Goal: Task Accomplishment & Management: Complete application form

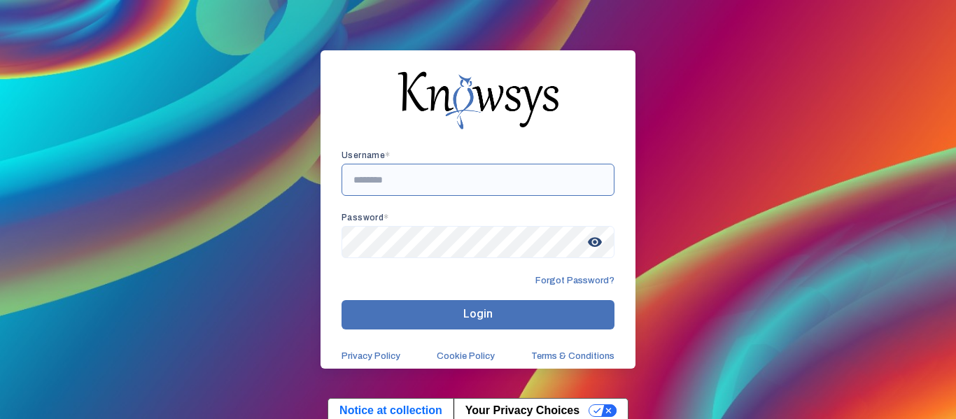
click at [404, 183] on input "text" at bounding box center [478, 180] width 273 height 32
click at [393, 181] on input "text" at bounding box center [478, 180] width 273 height 32
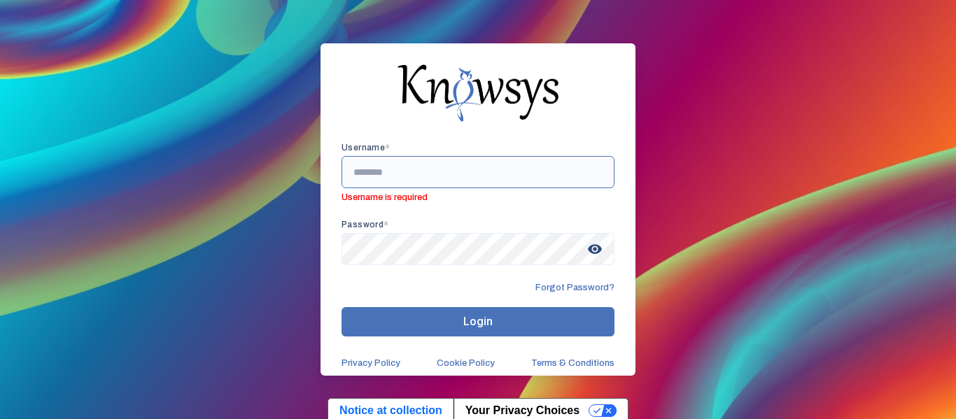
click at [392, 168] on input "text" at bounding box center [478, 172] width 273 height 32
click at [412, 170] on input "text" at bounding box center [478, 172] width 273 height 32
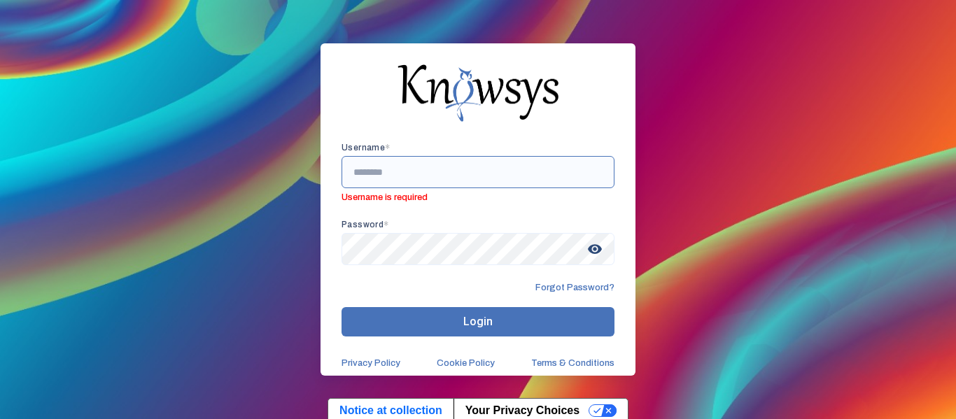
click at [412, 170] on input "text" at bounding box center [478, 172] width 273 height 32
click at [380, 171] on input "text" at bounding box center [478, 172] width 273 height 32
click at [385, 179] on input "text" at bounding box center [478, 172] width 273 height 32
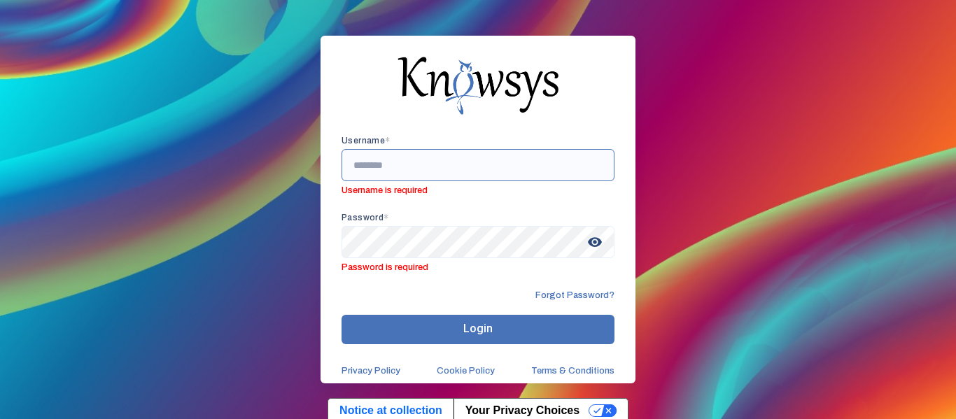
click at [385, 179] on input "text" at bounding box center [478, 165] width 273 height 32
click at [383, 157] on input "text" at bounding box center [478, 165] width 273 height 32
paste input "**********"
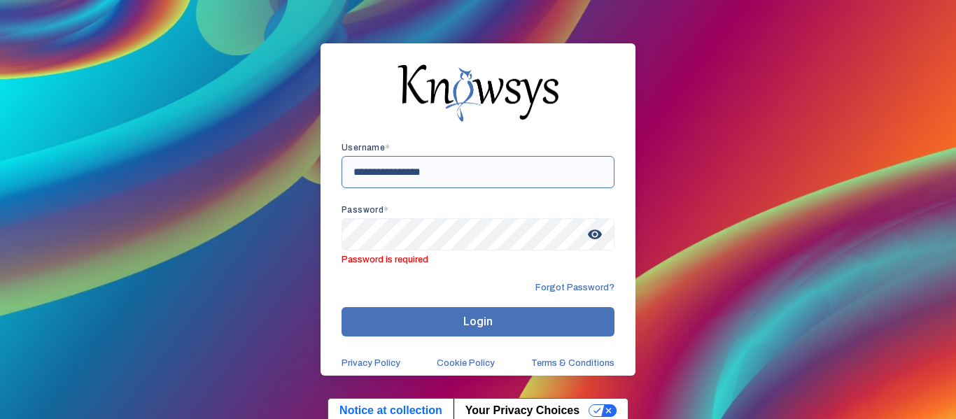
type input "**********"
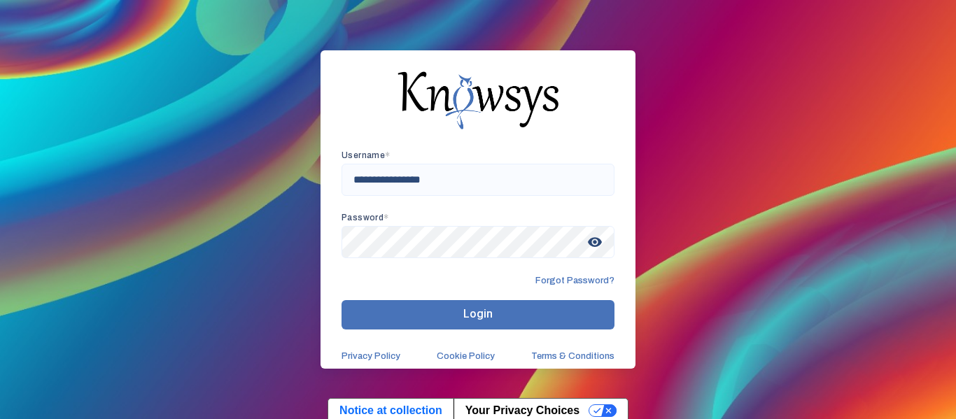
click at [435, 307] on button "Login" at bounding box center [478, 314] width 273 height 29
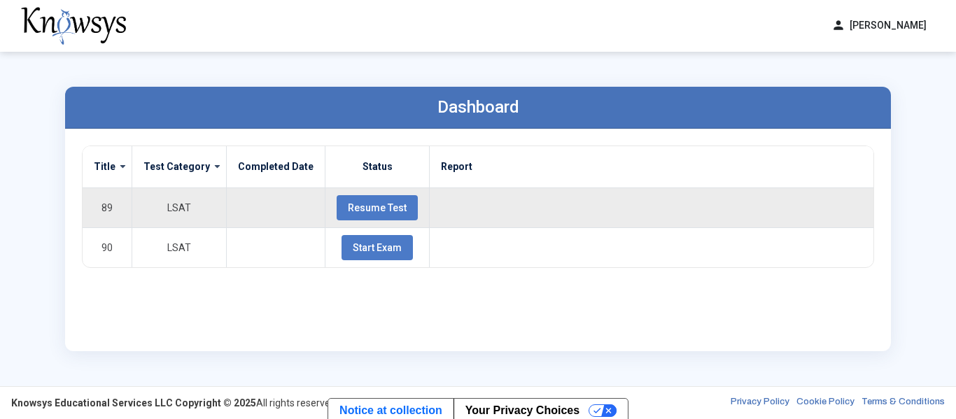
click at [367, 208] on span "Resume Test" at bounding box center [377, 207] width 59 height 11
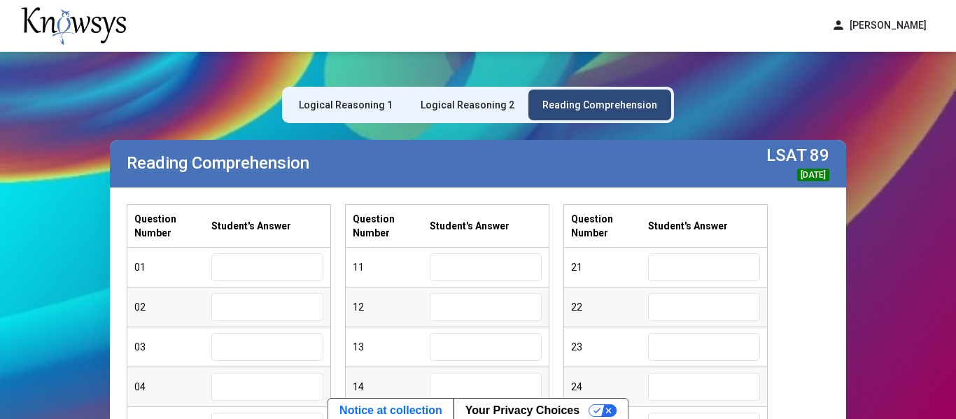
click at [335, 110] on div "Logical Reasoning 1" at bounding box center [346, 105] width 94 height 14
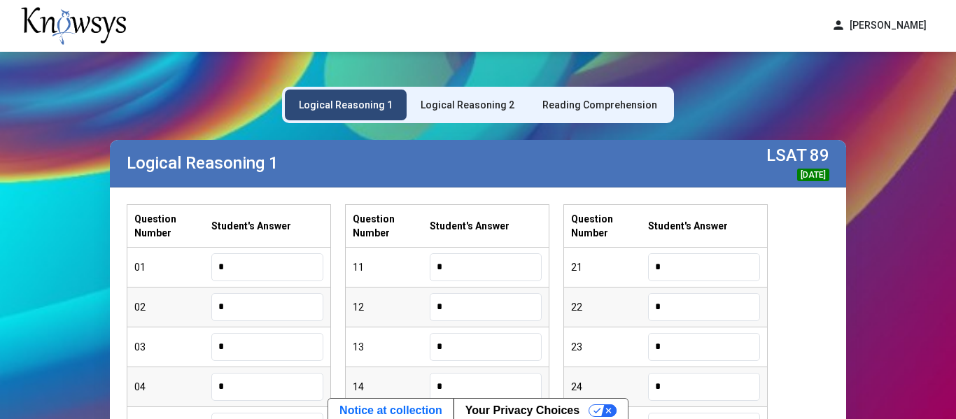
click at [825, 358] on div "Question Number Student's Answer 01 * 02 * 03 * 04 * 05 * 06 * 07 * 08 * 09 * 1…" at bounding box center [478, 425] width 703 height 442
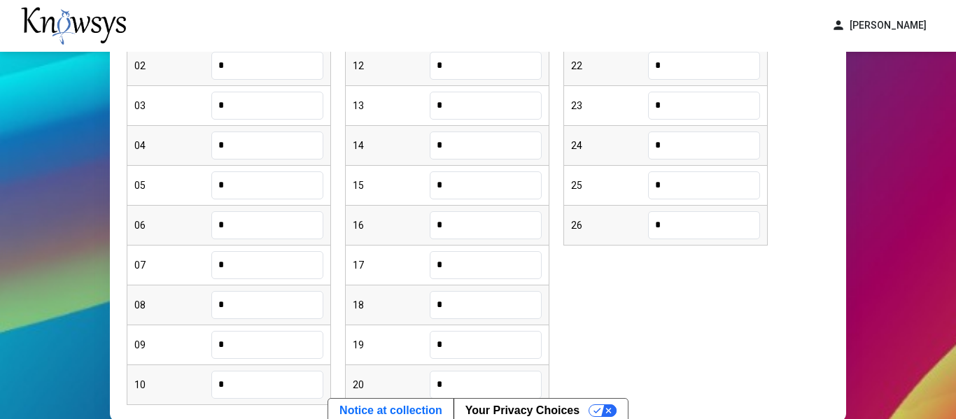
scroll to position [336, 0]
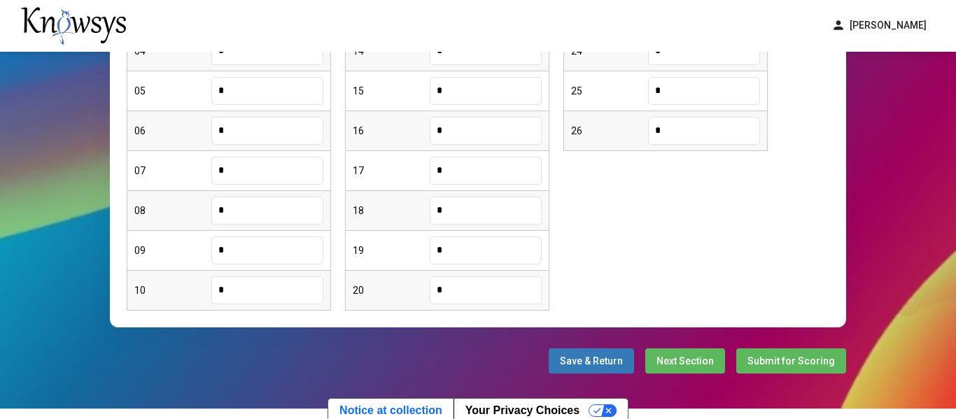
click at [717, 370] on button "Next Section" at bounding box center [685, 361] width 80 height 25
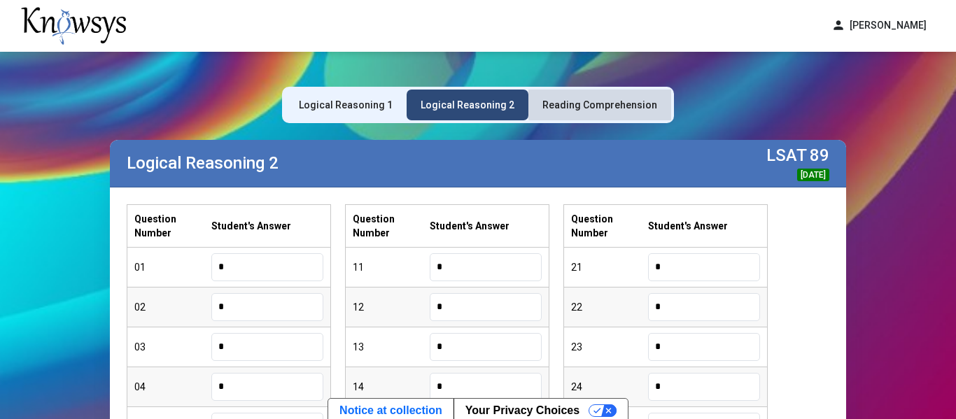
click at [615, 98] on div "Reading Comprehension" at bounding box center [599, 105] width 115 height 14
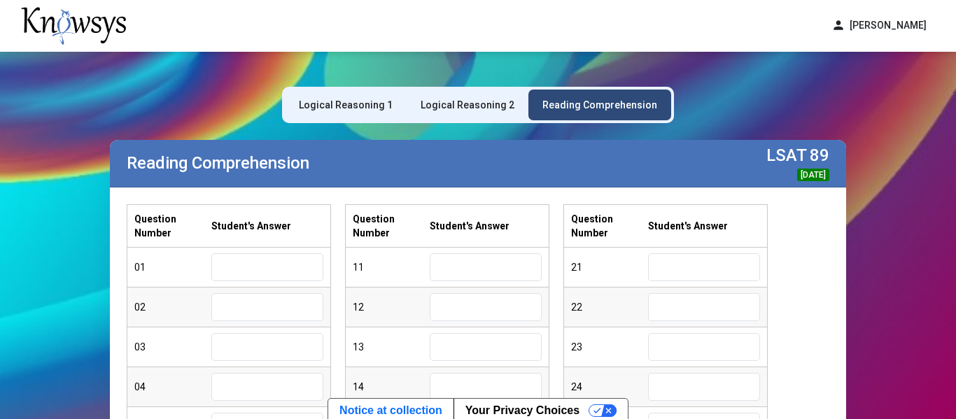
click at [812, 373] on div "Question Number Student's Answer 01 02 03 04 05 06 07 08 09 10 Question Number …" at bounding box center [478, 425] width 703 height 442
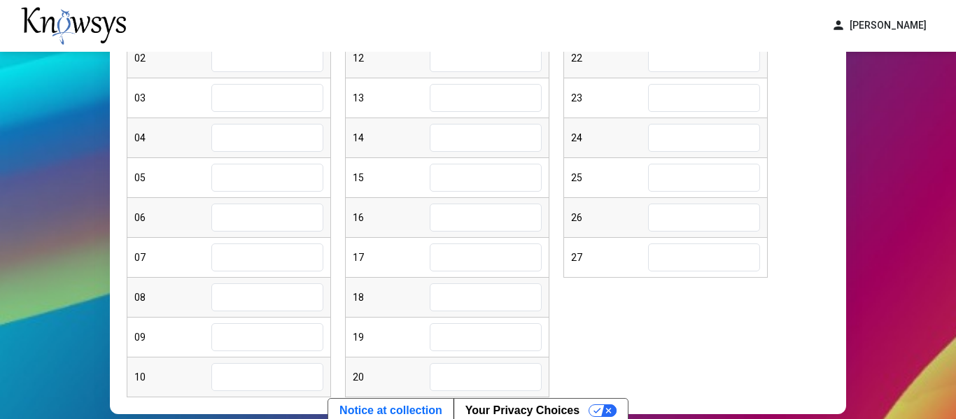
scroll to position [252, 0]
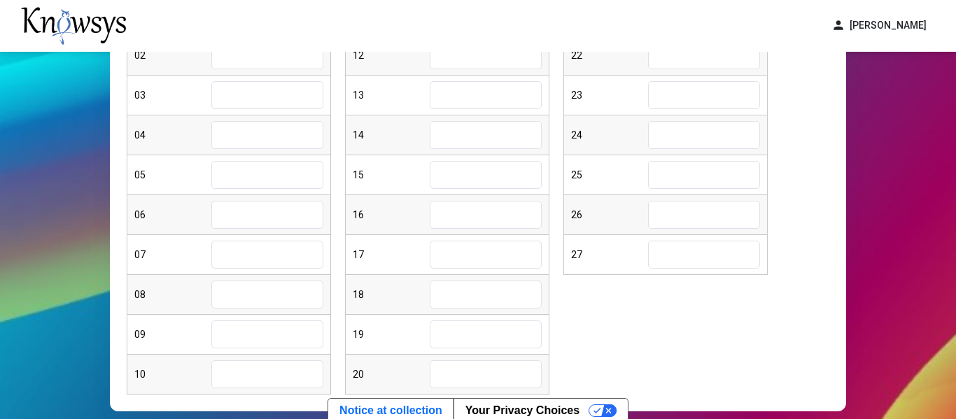
click at [731, 300] on div "Question Number Student's Answer 01 02 03 04 05 06 07 08 09 10 Question Number …" at bounding box center [478, 173] width 703 height 442
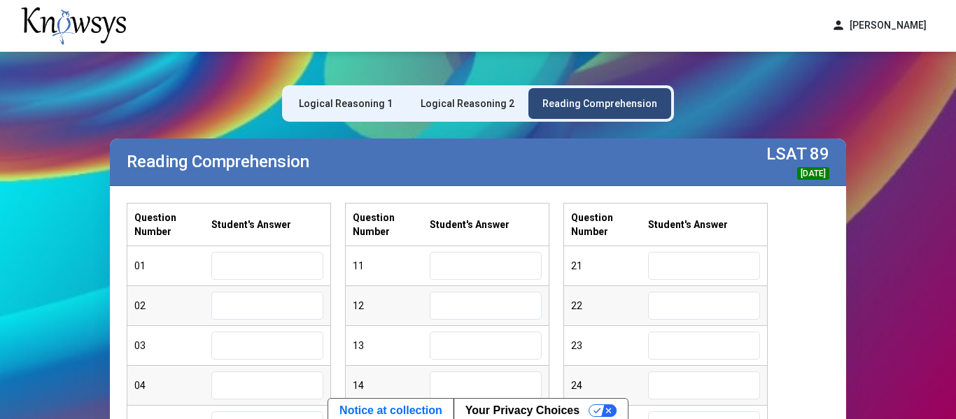
scroll to position [0, 0]
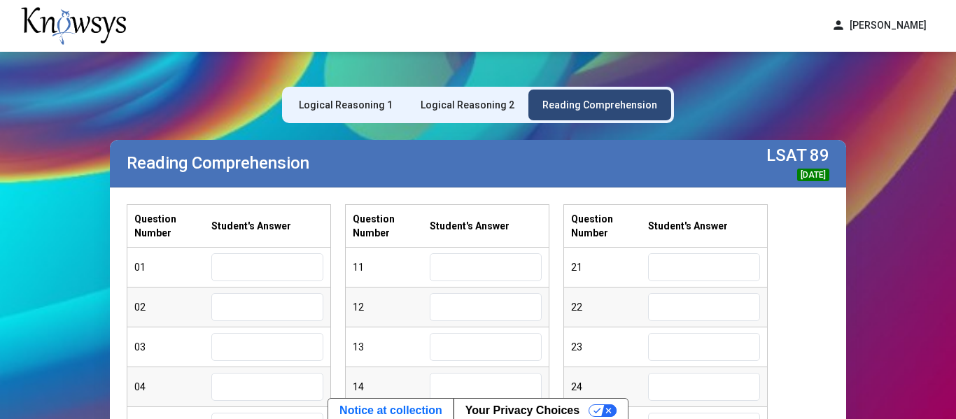
click at [353, 115] on div "Logical Reasoning 1" at bounding box center [346, 105] width 122 height 31
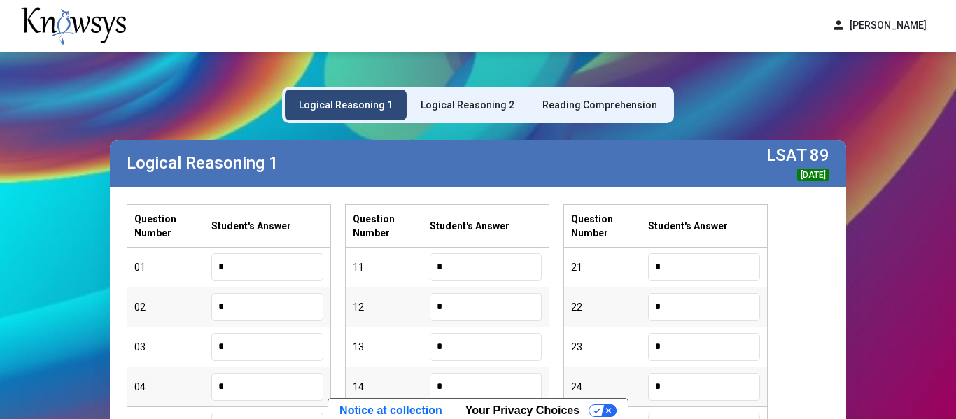
click at [610, 111] on div "Reading Comprehension" at bounding box center [599, 105] width 115 height 14
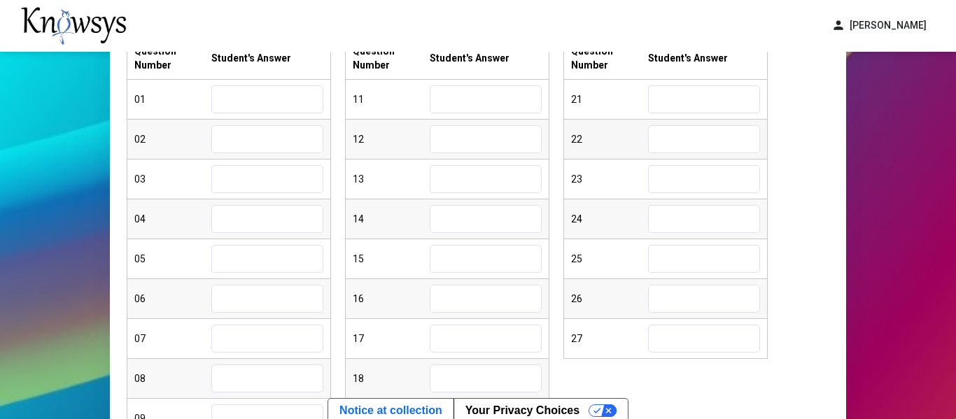
scroll to position [196, 0]
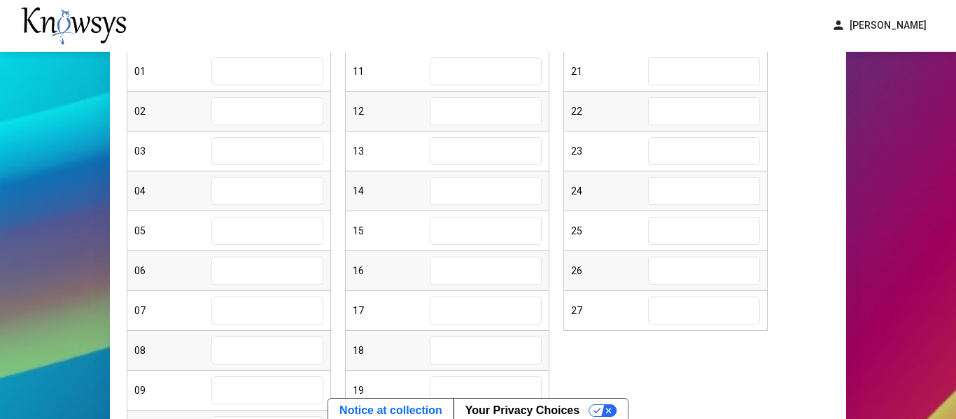
click at [626, 366] on div "Question Number Student's Answer 01 02 03 04 05 06 07 08 09 10 Question Number …" at bounding box center [478, 229] width 703 height 442
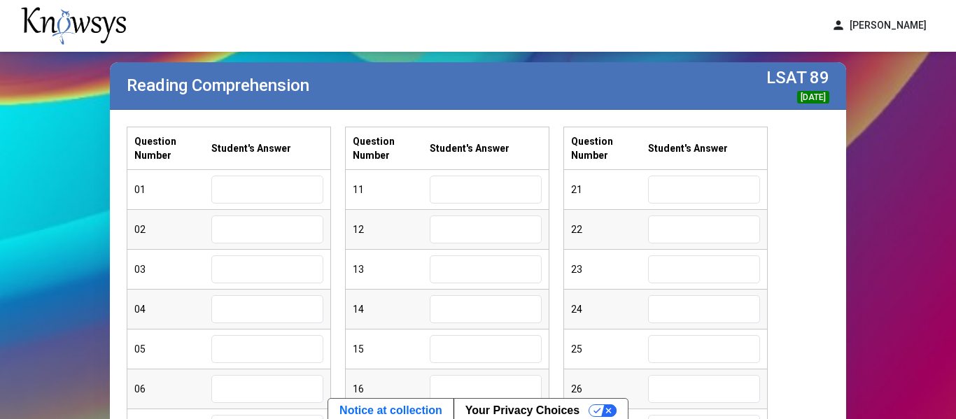
scroll to position [56, 0]
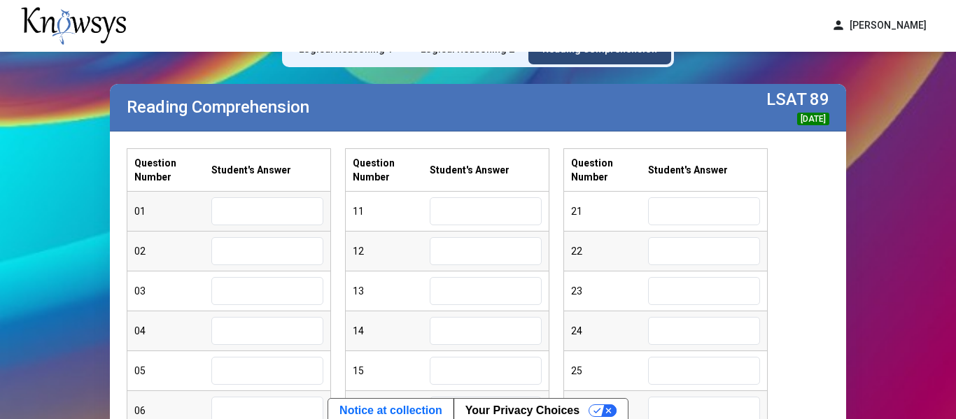
click at [289, 212] on input "text" at bounding box center [267, 211] width 112 height 28
type input "*"
click at [259, 241] on input "text" at bounding box center [267, 251] width 112 height 28
type input "*"
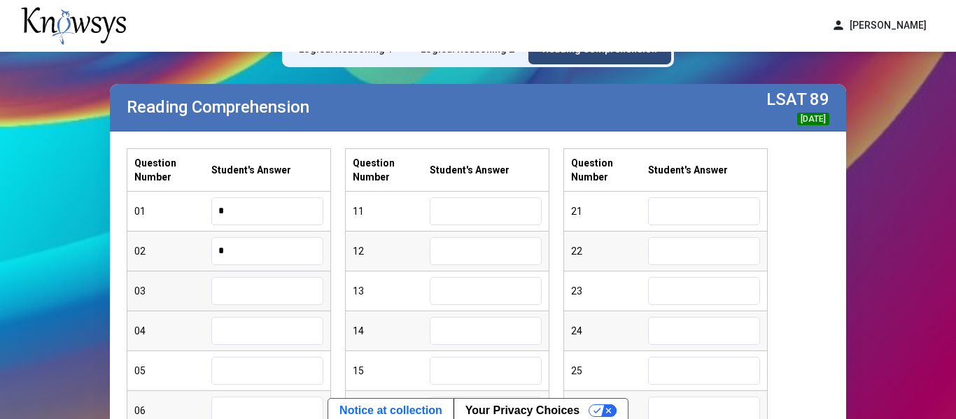
click at [261, 300] on input "text" at bounding box center [267, 291] width 112 height 28
type input "*"
click at [254, 340] on input "text" at bounding box center [267, 331] width 112 height 28
type input "*"
click at [244, 381] on input "text" at bounding box center [267, 371] width 112 height 28
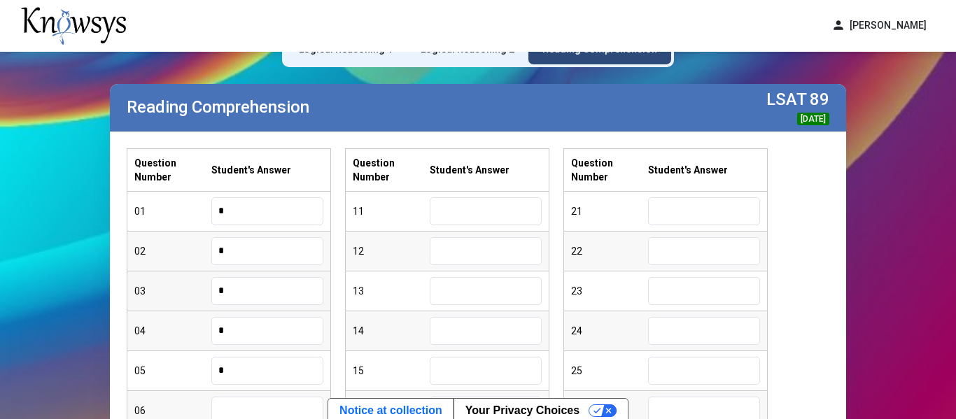
type input "*"
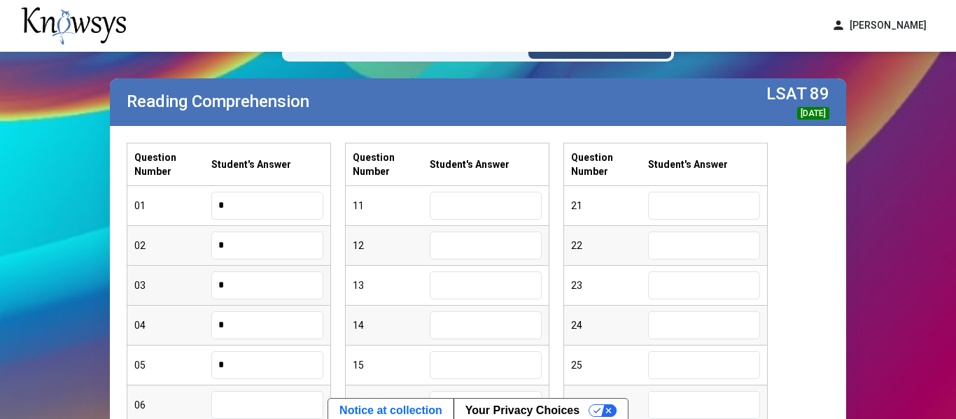
scroll to position [271, 0]
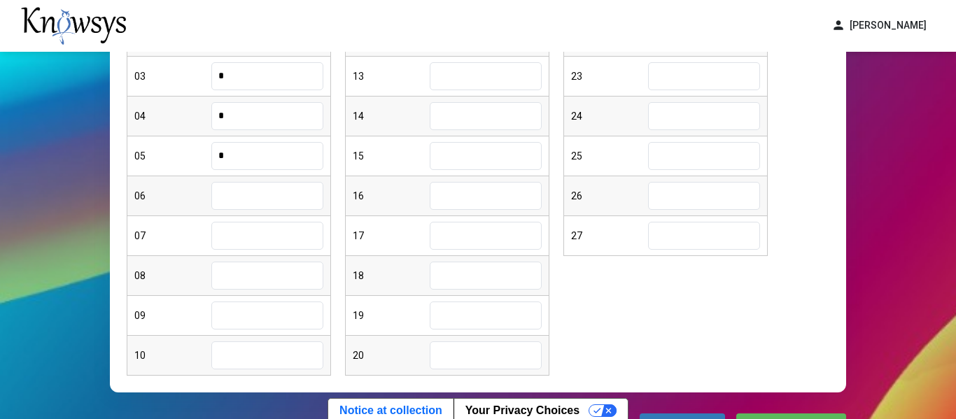
click at [267, 184] on input "text" at bounding box center [267, 196] width 112 height 28
type input "*"
click at [258, 236] on input "text" at bounding box center [267, 236] width 112 height 28
type input "*"
click at [281, 278] on input "text" at bounding box center [267, 276] width 112 height 28
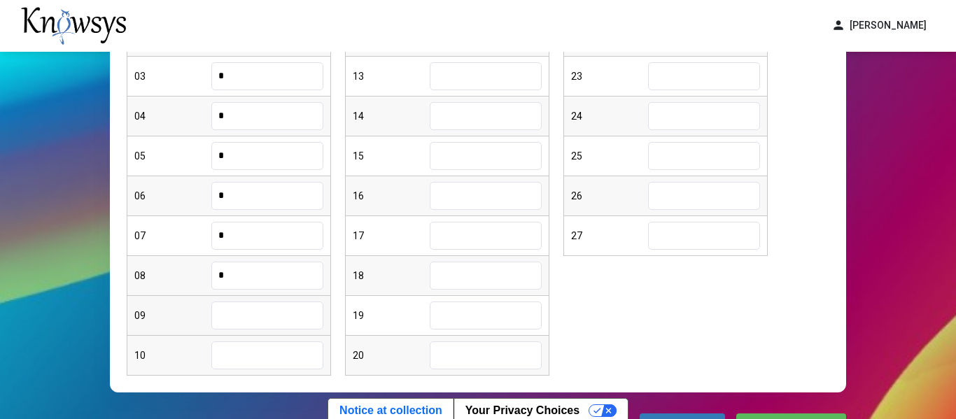
type input "*"
click at [273, 314] on input "text" at bounding box center [267, 316] width 112 height 28
type input "*"
click at [246, 362] on input "text" at bounding box center [267, 356] width 112 height 28
type input "*"
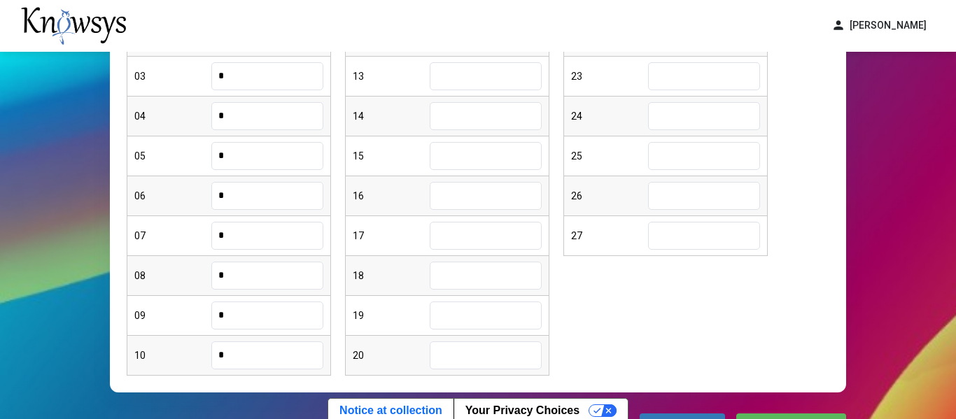
click at [701, 302] on div "Question Number Student's Answer 01 * 02 * 03 * 04 * 05 * 06 * 07 * 08 * 09 * 1…" at bounding box center [478, 155] width 703 height 442
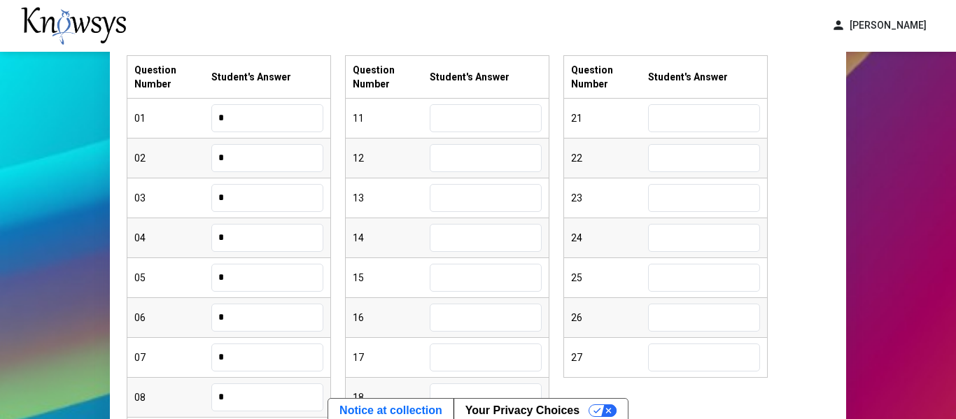
scroll to position [131, 0]
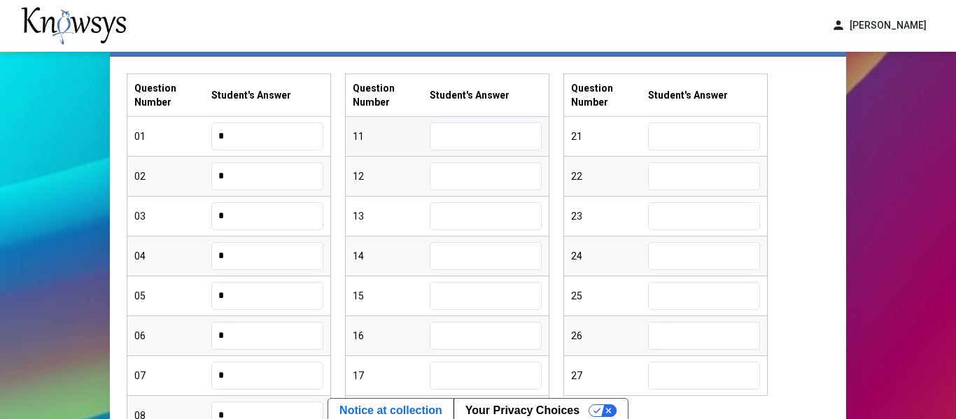
click at [498, 149] on input "text" at bounding box center [486, 136] width 112 height 28
type input "*"
click at [495, 172] on input "text" at bounding box center [486, 176] width 112 height 28
type input "*"
click at [510, 220] on input "text" at bounding box center [486, 216] width 112 height 28
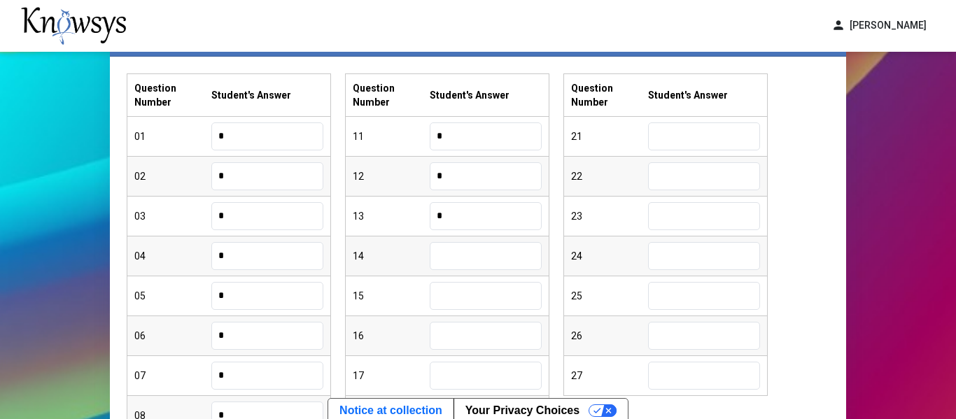
type input "*"
click at [500, 256] on input "text" at bounding box center [486, 256] width 112 height 28
type input "*"
click at [496, 290] on input "text" at bounding box center [486, 296] width 112 height 28
type input "*"
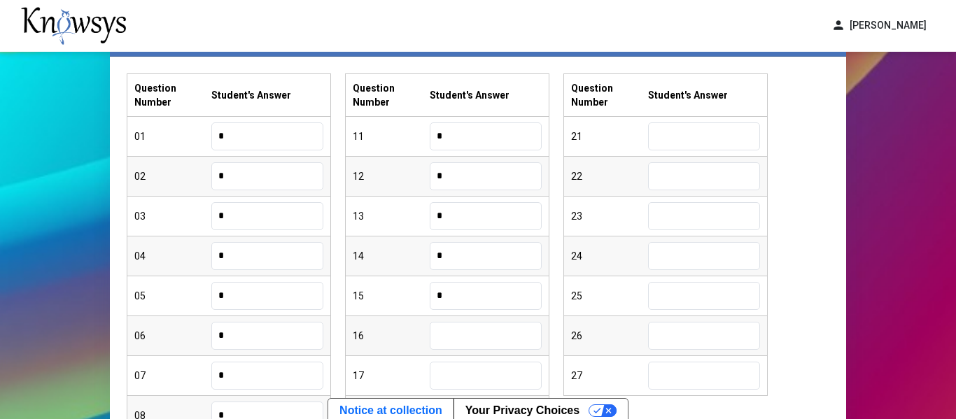
click at [483, 343] on input "text" at bounding box center [486, 336] width 112 height 28
type input "*"
click at [494, 372] on input "text" at bounding box center [486, 376] width 112 height 28
type input "*"
click at [817, 338] on div "Question Number Student's Answer 01 * 02 * 03 * 04 * 05 * 06 * 07 * 08 * 09 * 1…" at bounding box center [478, 294] width 703 height 442
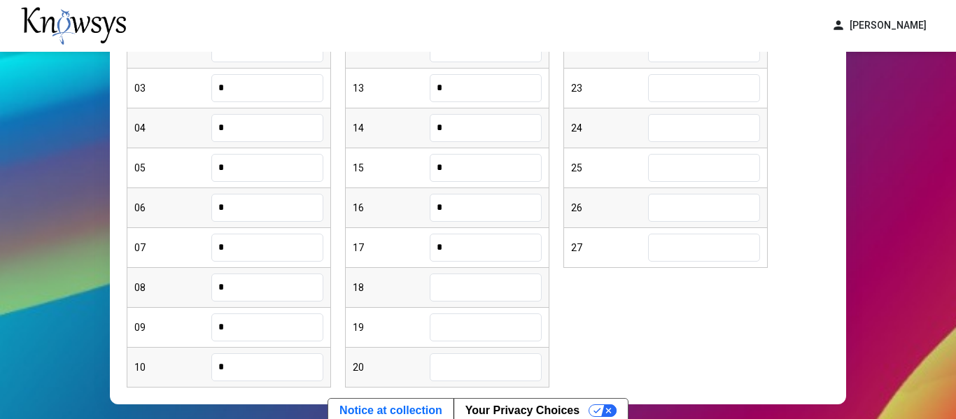
scroll to position [299, 0]
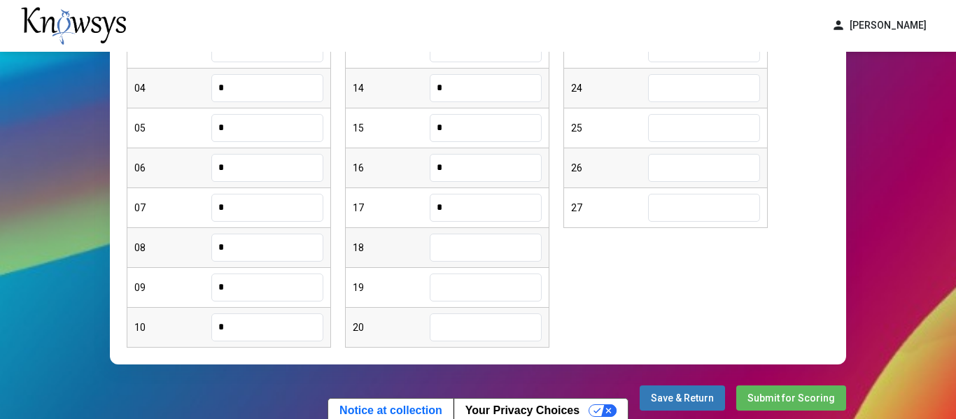
click at [500, 248] on input "text" at bounding box center [486, 248] width 112 height 28
type input "*"
click at [464, 286] on input "text" at bounding box center [486, 288] width 112 height 28
type input "*"
click at [463, 321] on input "text" at bounding box center [486, 328] width 112 height 28
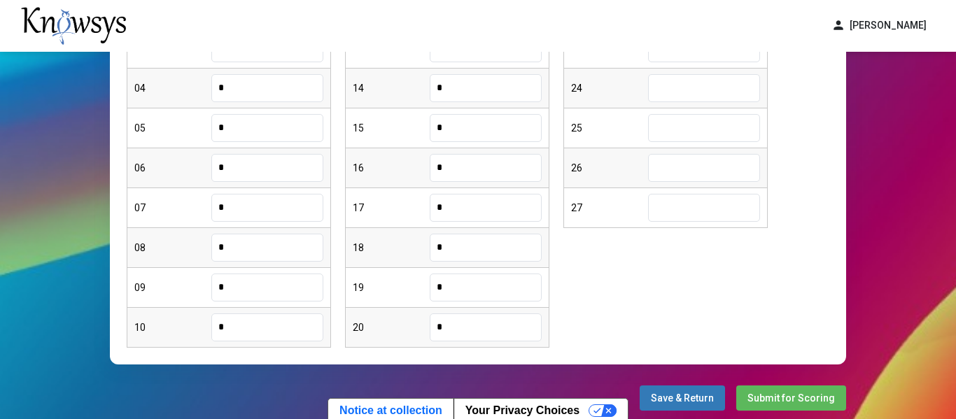
type input "*"
click at [744, 315] on div "Question Number Student's Answer 01 * 02 * 03 * 04 * 05 * 06 * 07 * 08 * 09 * 1…" at bounding box center [478, 127] width 703 height 442
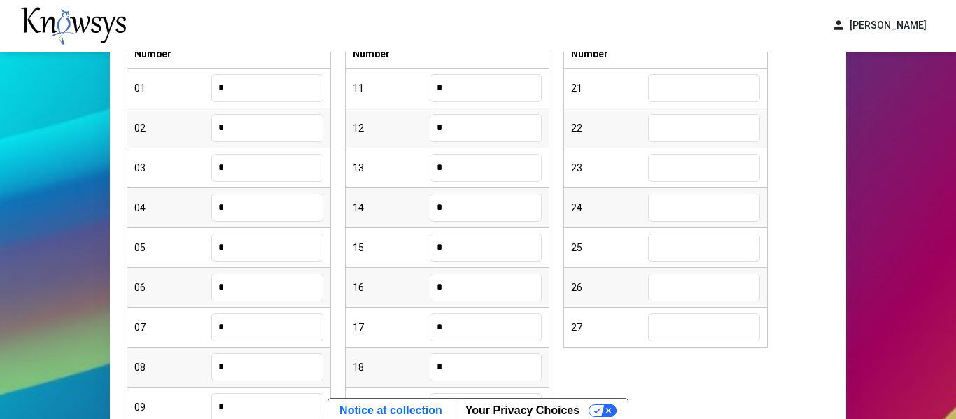
scroll to position [75, 0]
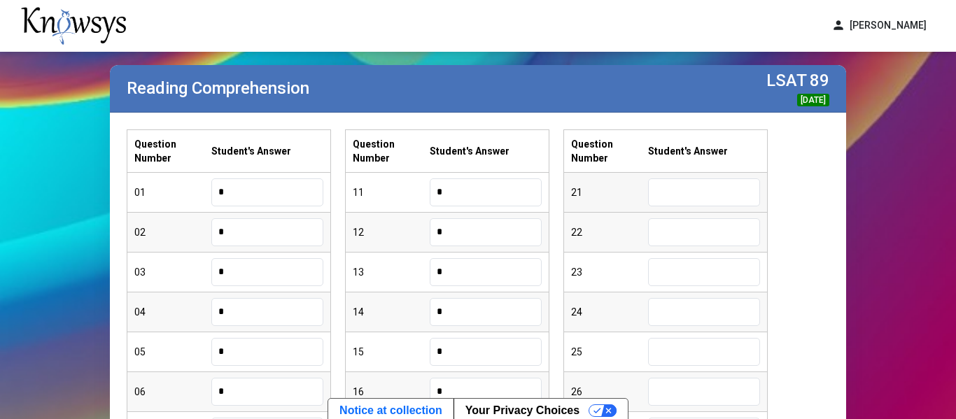
click at [686, 188] on input "text" at bounding box center [704, 192] width 112 height 28
type input "*"
click at [680, 226] on input "text" at bounding box center [704, 232] width 112 height 28
type input "*"
click at [688, 269] on input "text" at bounding box center [704, 272] width 112 height 28
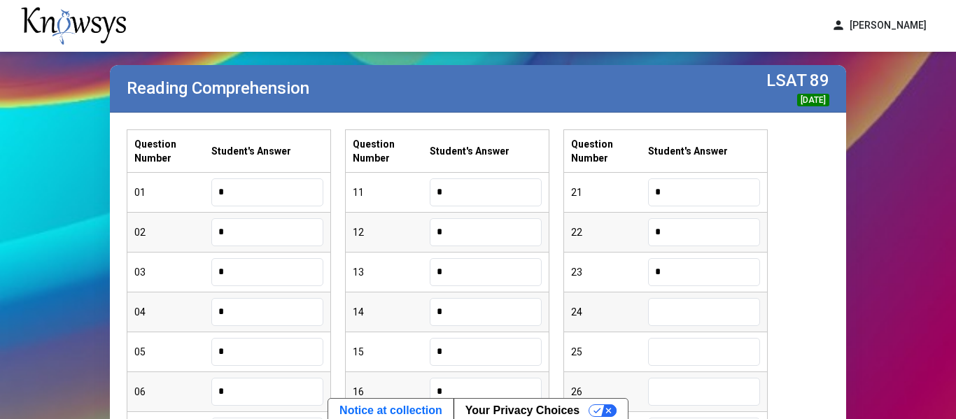
type input "*"
click at [682, 316] on input "text" at bounding box center [704, 312] width 112 height 28
type input "*"
click at [679, 348] on input "text" at bounding box center [704, 352] width 112 height 28
type input "*"
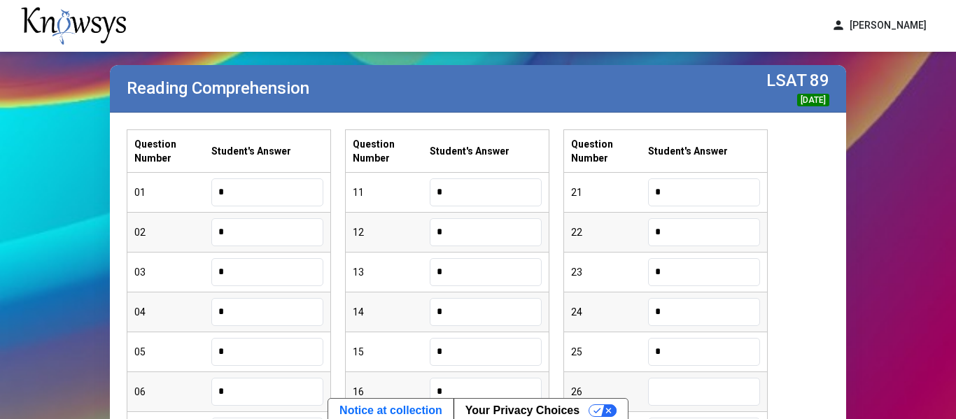
click at [689, 394] on input "text" at bounding box center [704, 392] width 112 height 28
type input "*"
click at [794, 395] on div "Question Number Student's Answer 01 * 02 * 03 * 04 * 05 * 06 * 07 * 08 * 09 * 1…" at bounding box center [478, 350] width 703 height 442
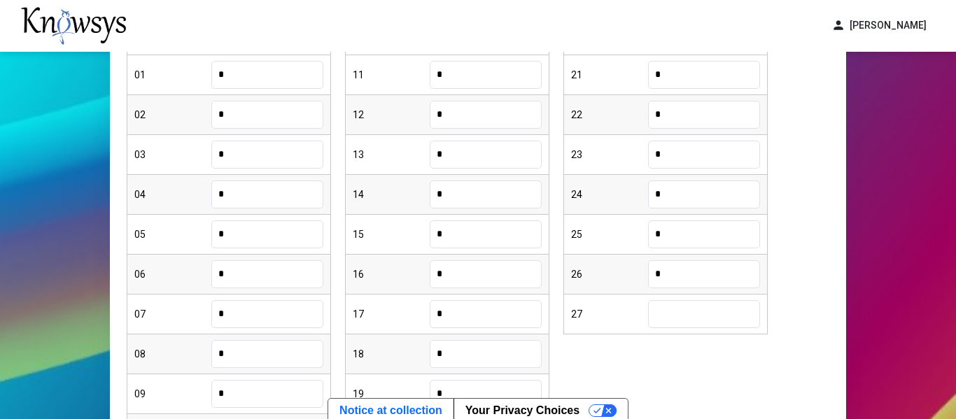
scroll to position [215, 0]
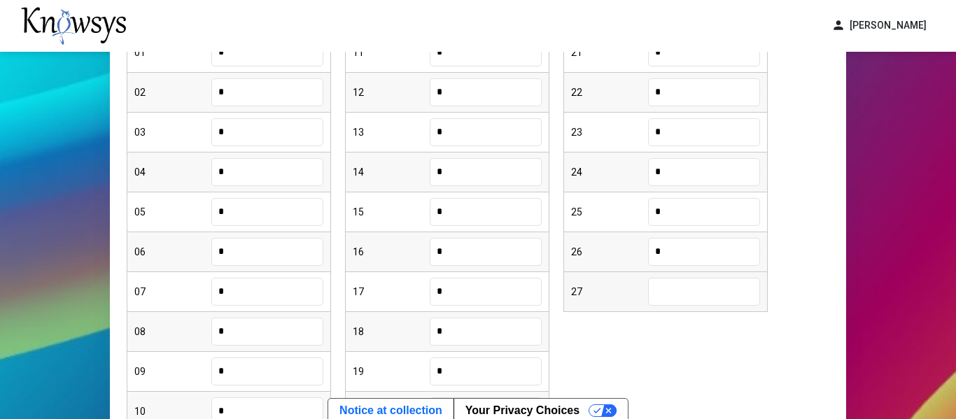
click at [697, 284] on input "text" at bounding box center [704, 292] width 112 height 28
type input "*"
click at [827, 384] on div "Question Number Student's Answer 01 * 02 * 03 * 04 * 05 * 06 * 07 * 08 * 09 * 1…" at bounding box center [478, 211] width 703 height 442
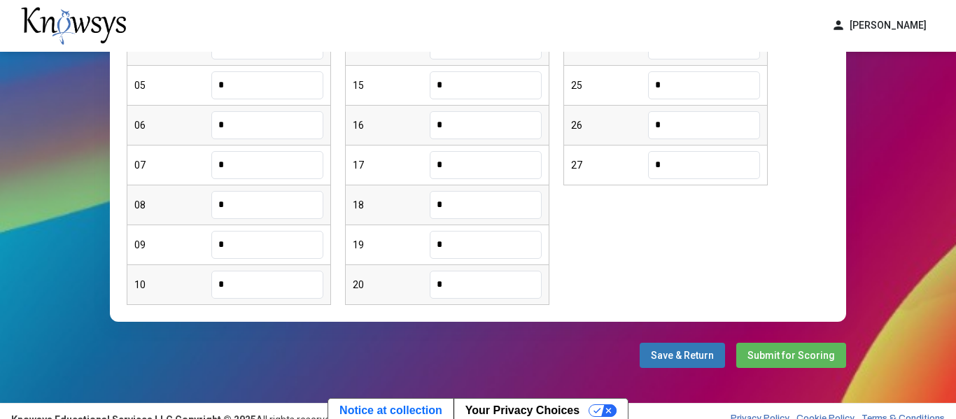
scroll to position [358, 0]
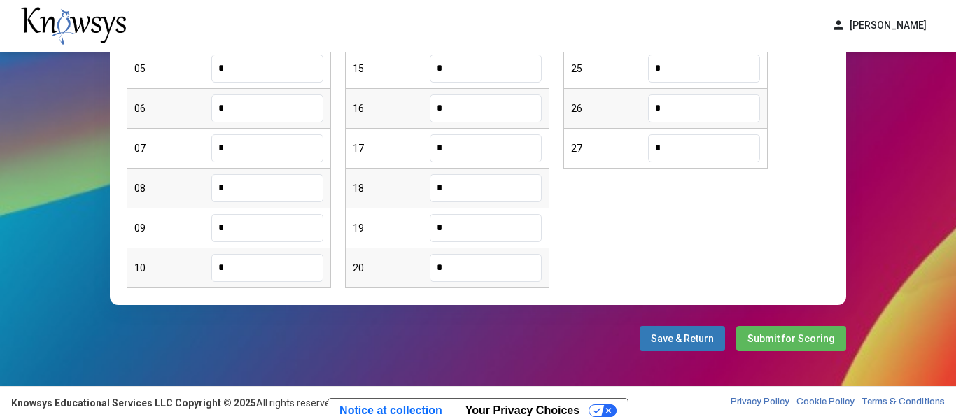
click at [715, 347] on button "Save & Return" at bounding box center [682, 338] width 85 height 25
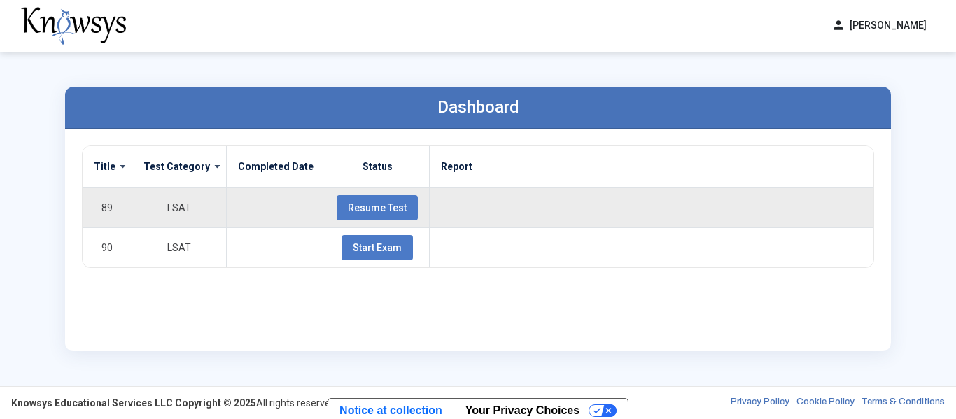
click at [371, 210] on span "Resume Test" at bounding box center [377, 207] width 59 height 11
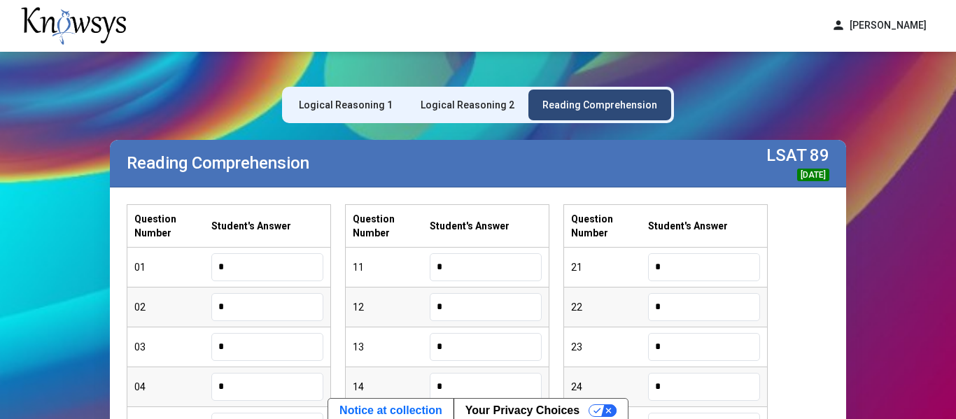
click at [508, 112] on div "Logical Reasoning 2" at bounding box center [468, 105] width 122 height 31
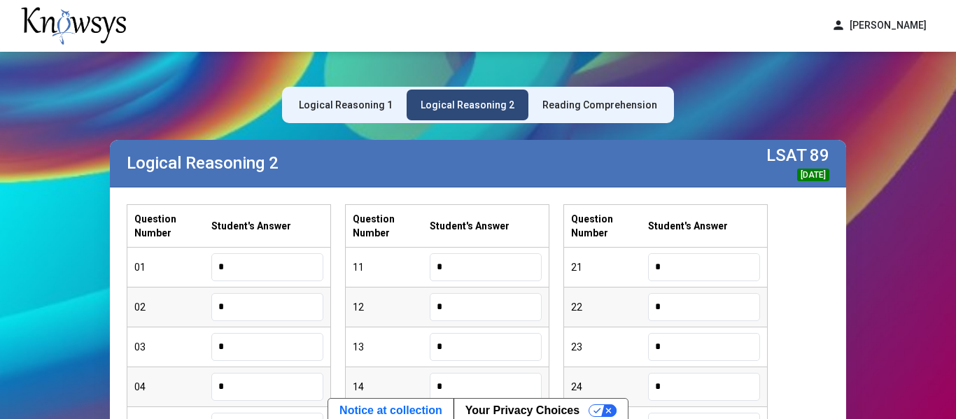
click at [789, 287] on div "Question Number Student's Answer 01 * 02 * 03 * 04 * 05 * 06 * 07 * 08 * 09 * 1…" at bounding box center [478, 425] width 703 height 442
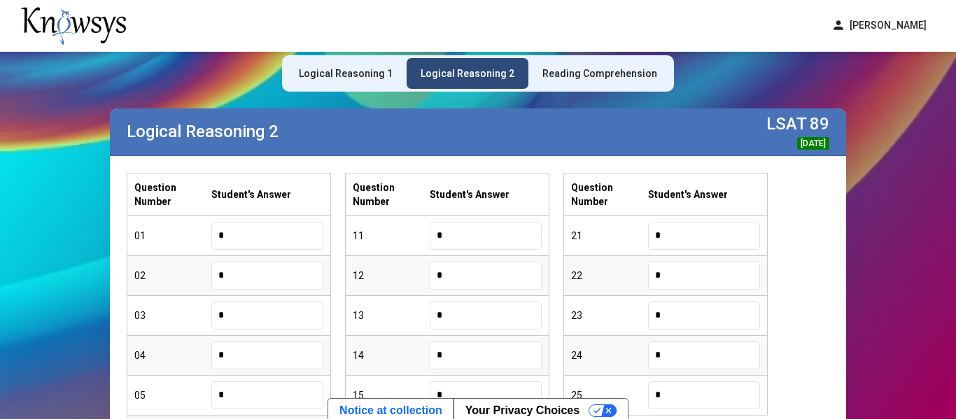
scroll to position [28, 0]
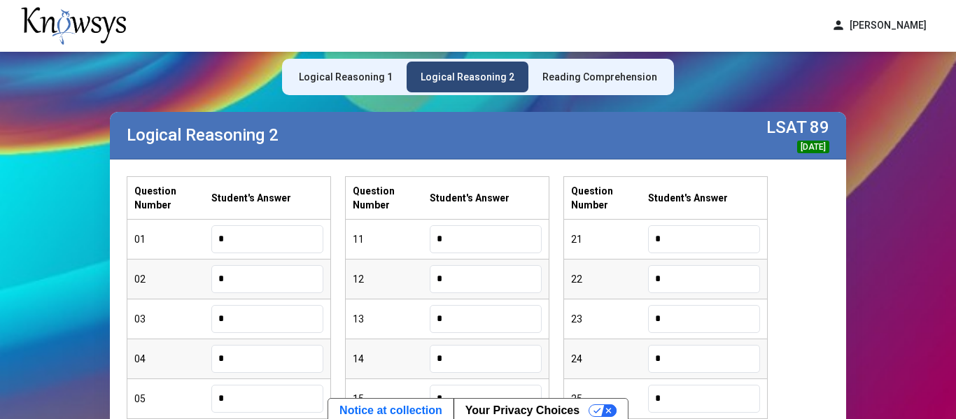
click at [367, 85] on div "Logical Reasoning 1" at bounding box center [346, 77] width 122 height 31
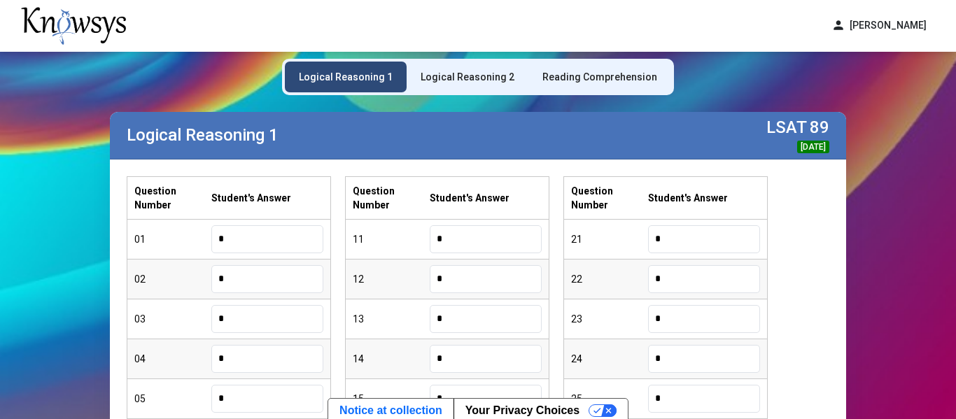
click at [810, 330] on div "Question Number Student's Answer 01 * 02 * 03 * 04 * 05 * 06 * 07 * 08 * 09 * 1…" at bounding box center [478, 397] width 703 height 442
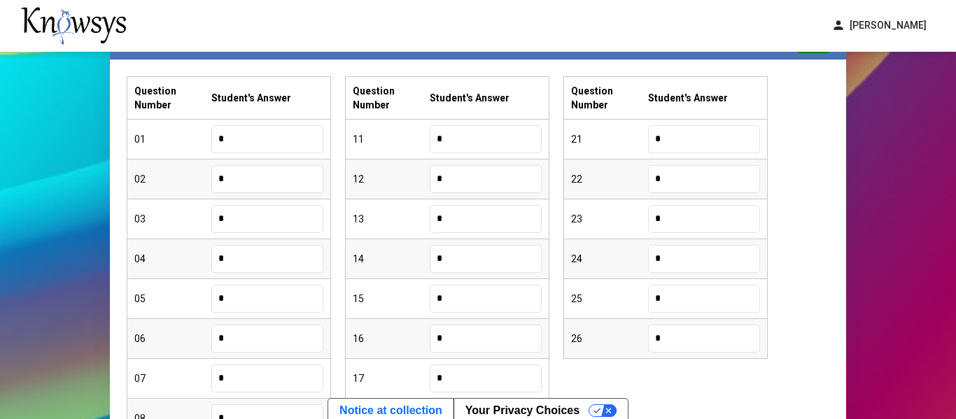
scroll to position [140, 0]
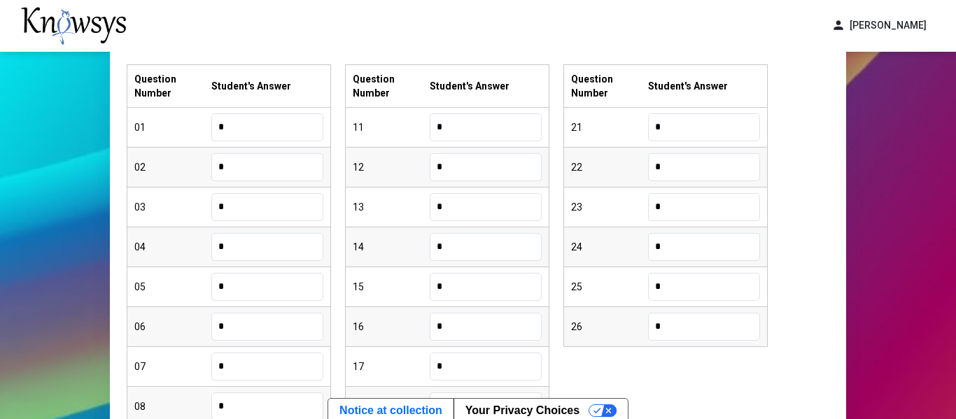
click at [716, 353] on div "Question Number Student's Answer 01 * 02 * 03 * 04 * 05 * 06 * 07 * 08 * 09 * 1…" at bounding box center [478, 285] width 703 height 442
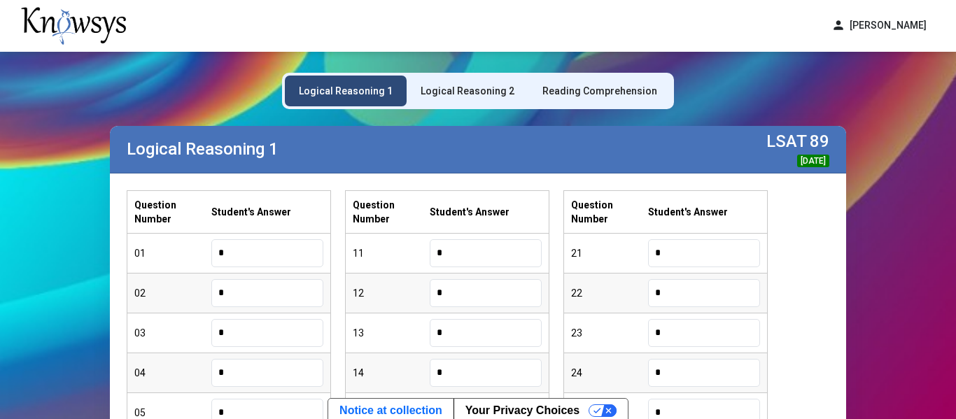
scroll to position [0, 0]
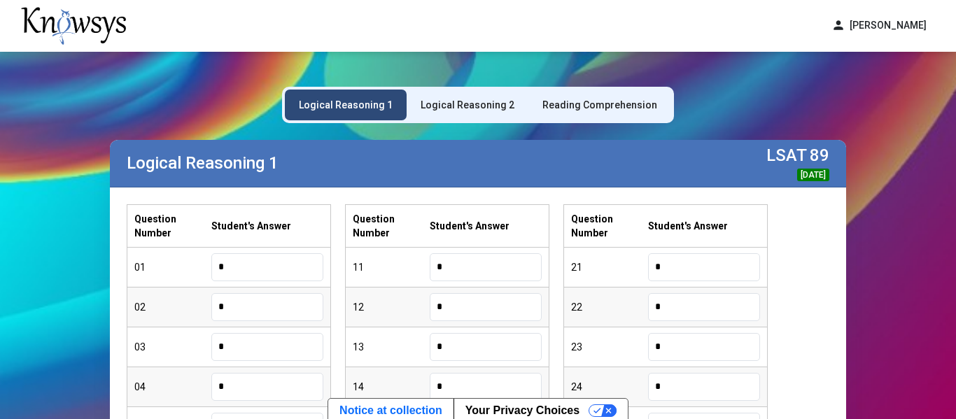
click at [506, 102] on div "Logical Reasoning 2" at bounding box center [468, 105] width 94 height 14
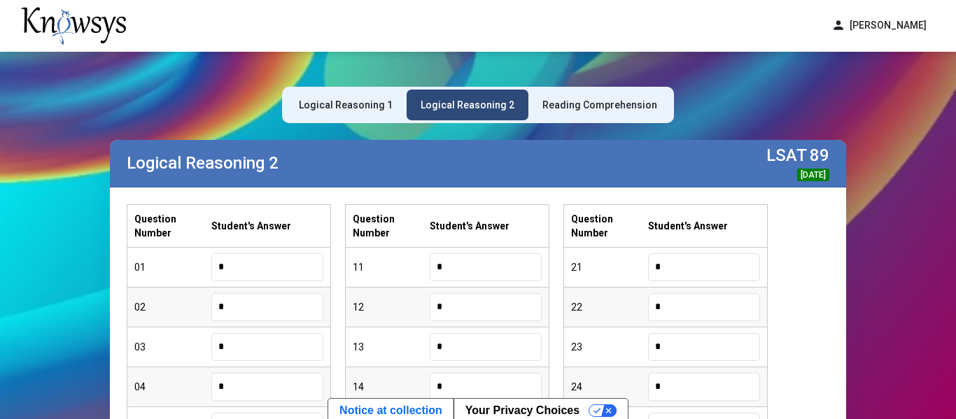
click at [818, 231] on div "Question Number Student's Answer 01 * 02 * 03 * 04 * 05 * 06 * 07 * 08 * 09 * 1…" at bounding box center [478, 425] width 703 height 442
click at [246, 262] on input "*" at bounding box center [267, 267] width 112 height 28
type input "*"
click at [234, 316] on input "*" at bounding box center [267, 307] width 112 height 28
type input "*"
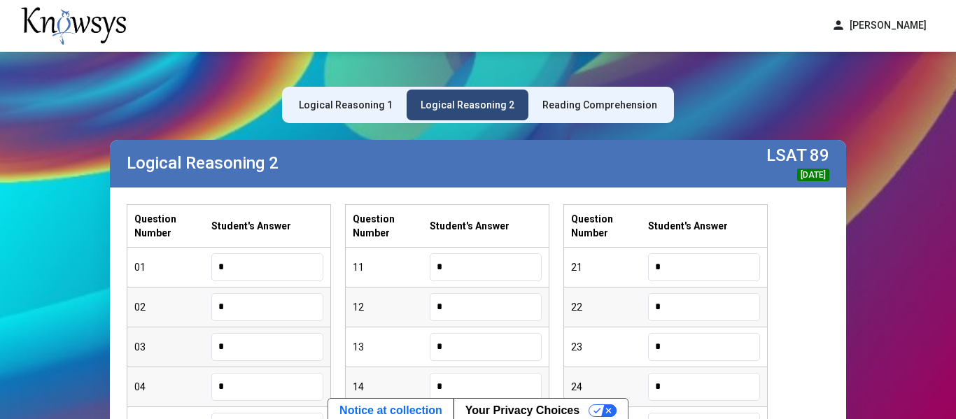
click at [238, 344] on input "*" at bounding box center [267, 347] width 112 height 28
click at [235, 380] on input "*" at bounding box center [267, 387] width 112 height 28
type input "*"
click at [558, 358] on div "Question Number Student's Answer 01 * 02 * 03 * 04 * 05 * 06 * 07 * 08 * 09 * 1…" at bounding box center [478, 425] width 703 height 442
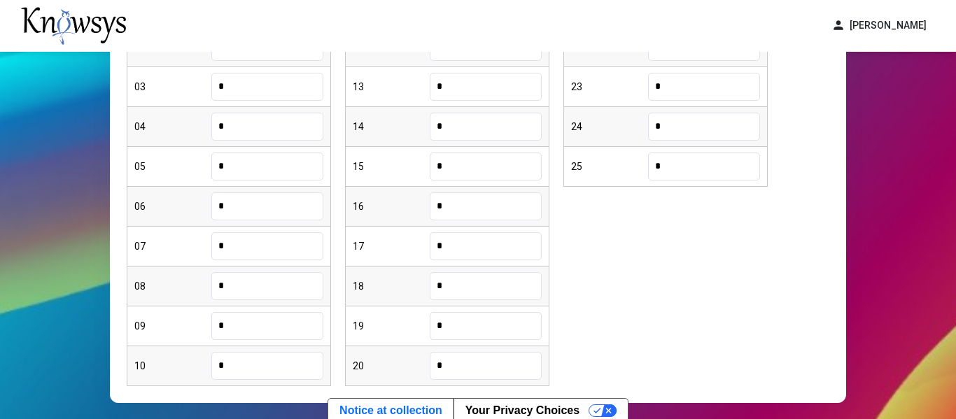
scroll to position [280, 0]
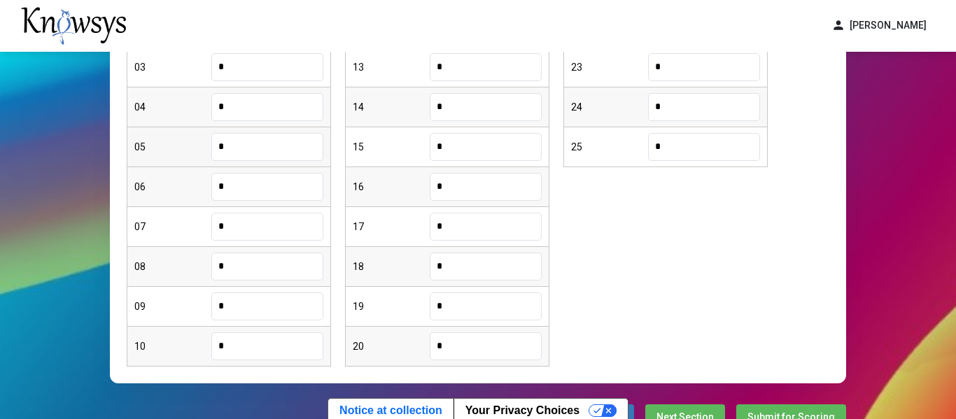
click at [244, 153] on input "*" at bounding box center [267, 147] width 112 height 28
type input "*"
click at [258, 227] on input "*" at bounding box center [267, 227] width 112 height 28
type input "*"
click at [627, 240] on div "Question Number Student's Answer 01 * 02 * 03 * 04 * 05 * 06 * 07 * 08 * 09 * 1…" at bounding box center [478, 145] width 703 height 442
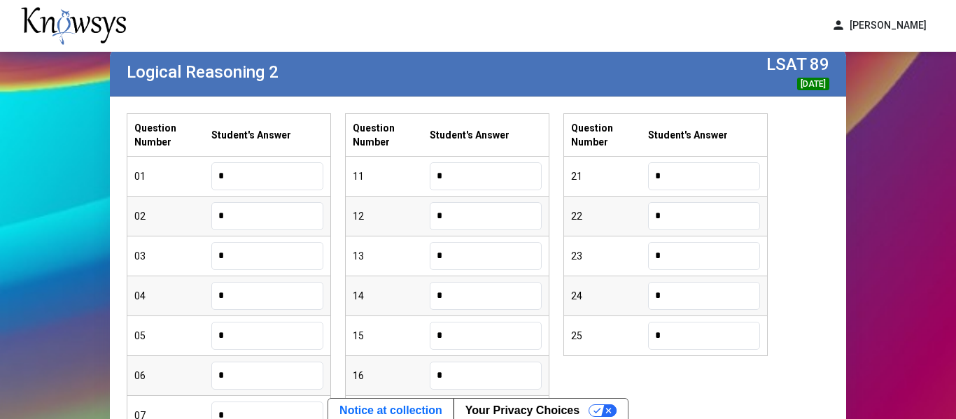
scroll to position [84, 0]
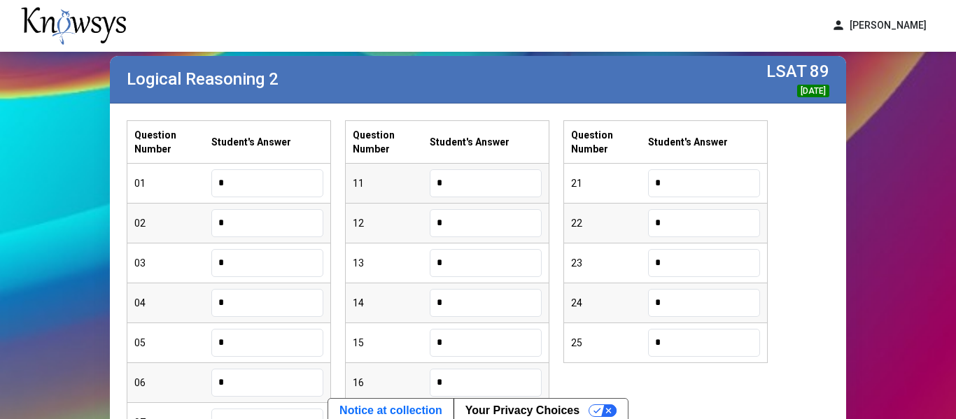
click at [507, 192] on input "*" at bounding box center [486, 183] width 112 height 28
type input "*"
click at [515, 232] on input "*" at bounding box center [486, 223] width 112 height 28
type input "*"
click at [525, 270] on input "*" at bounding box center [486, 263] width 112 height 28
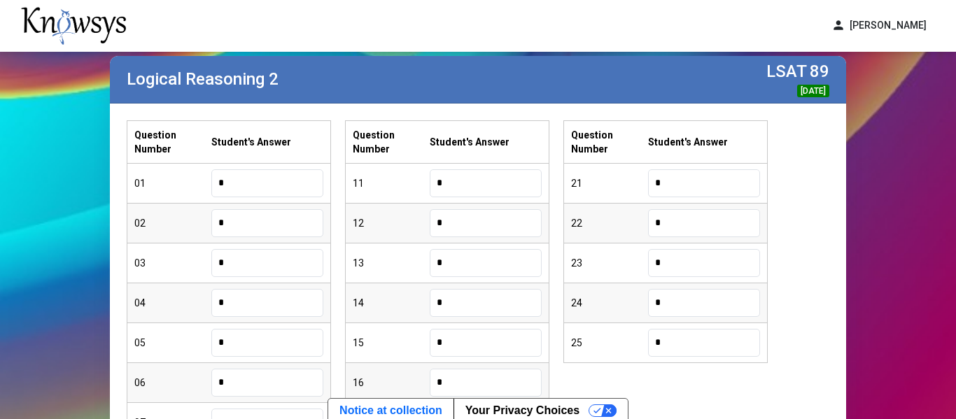
type input "*"
click at [488, 374] on input "*" at bounding box center [486, 383] width 112 height 28
type input "*"
click at [782, 392] on div "Question Number Student's Answer 01 * 02 * 03 * 04 * 05 * 06 * 07 * 08 * 09 * 1…" at bounding box center [478, 341] width 703 height 442
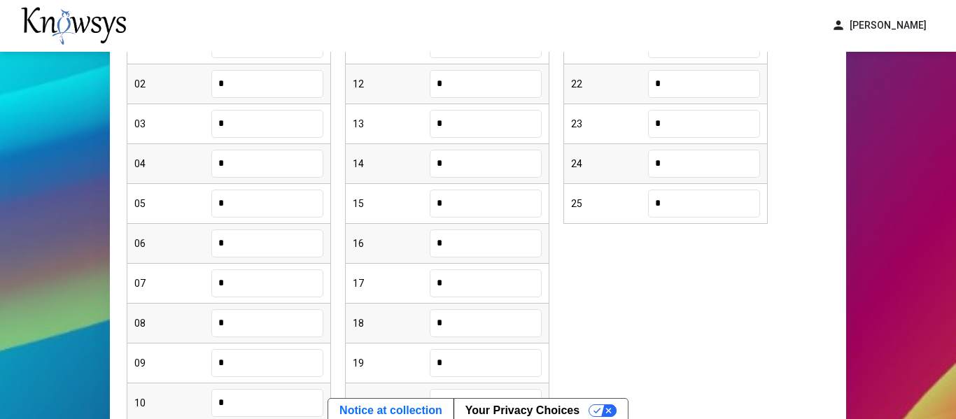
scroll to position [224, 0]
click at [492, 272] on input "*" at bounding box center [486, 283] width 112 height 28
type input "*"
click at [470, 334] on input "*" at bounding box center [486, 323] width 112 height 28
type input "*"
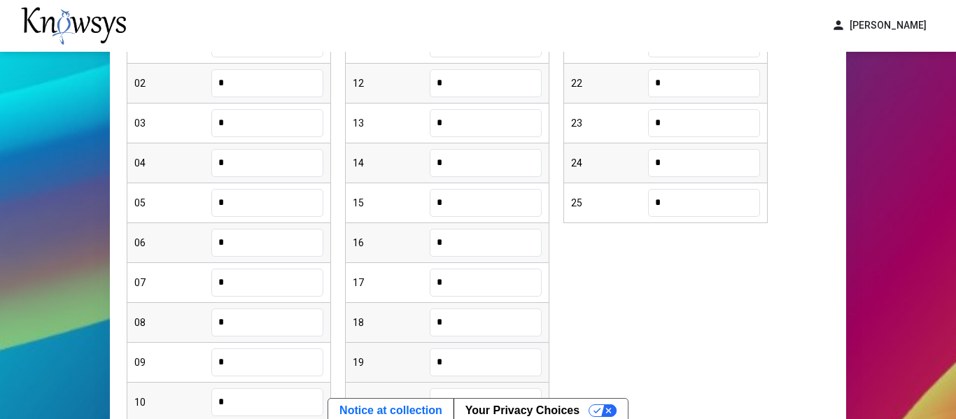
click at [448, 357] on input "*" at bounding box center [486, 363] width 112 height 28
type input "*"
click at [810, 330] on div "Question Number Student's Answer 01 * 02 * 03 * 04 * 05 * 06 * 07 * 08 * 09 * 1…" at bounding box center [478, 201] width 703 height 442
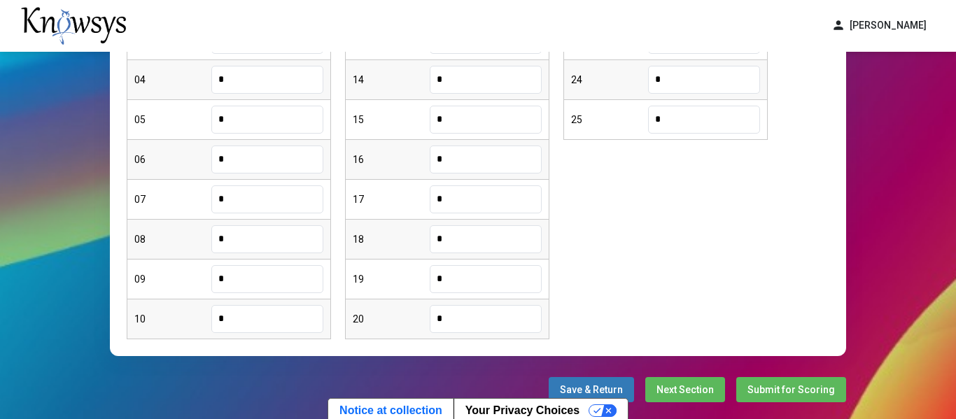
scroll to position [308, 0]
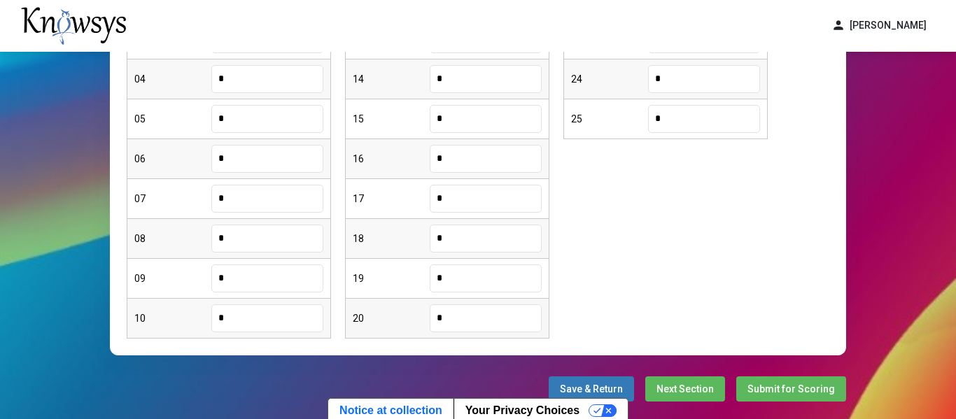
click at [524, 329] on input "*" at bounding box center [486, 318] width 112 height 28
type input "*"
click at [493, 324] on input "*" at bounding box center [486, 318] width 112 height 28
type input "*"
click at [710, 238] on div "Question Number Student's Answer 01 * 02 * 03 * 04 * 05 * 06 * 07 * 08 * 09 * 1…" at bounding box center [478, 117] width 703 height 442
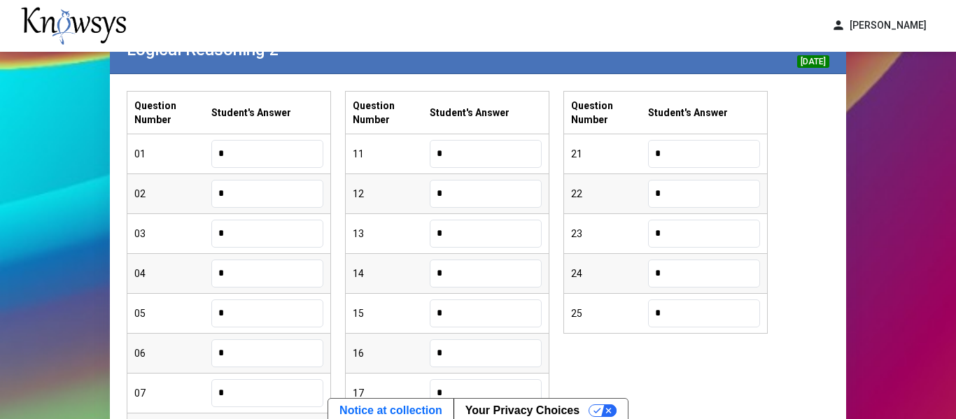
scroll to position [112, 0]
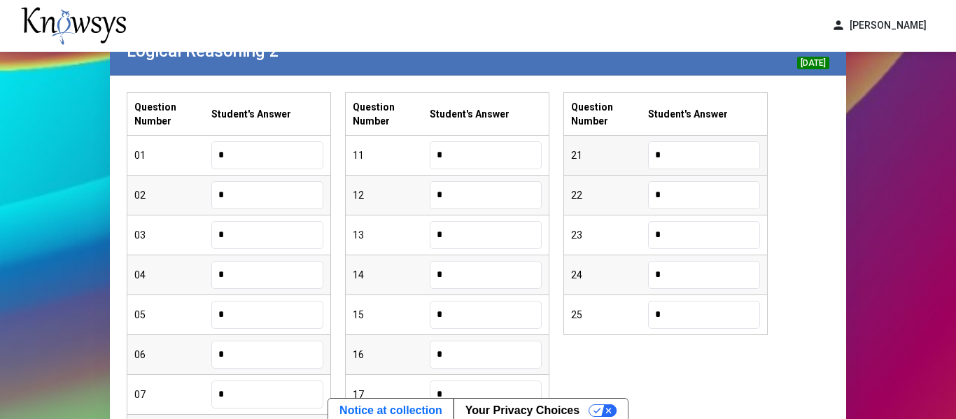
click at [703, 162] on input "*" at bounding box center [704, 155] width 112 height 28
type input "*"
click at [746, 190] on input "*" at bounding box center [704, 195] width 112 height 28
type input "*"
click at [700, 273] on input "*" at bounding box center [704, 275] width 112 height 28
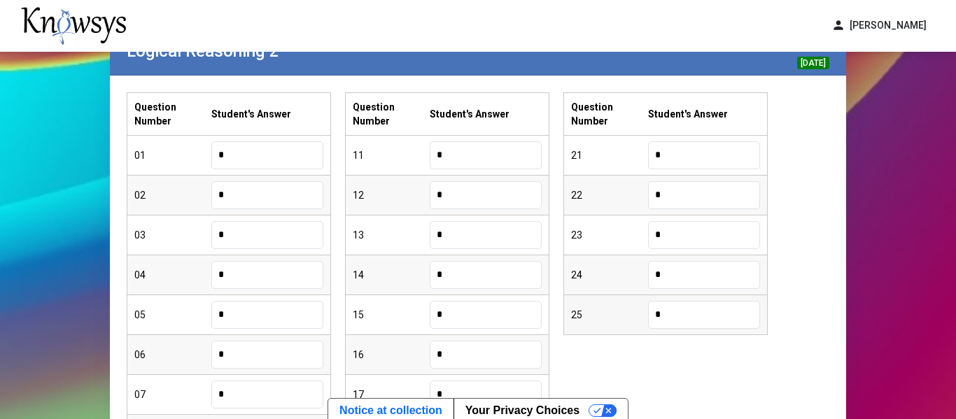
type input "*"
click at [684, 325] on input "*" at bounding box center [704, 315] width 112 height 28
type input "*"
click at [765, 345] on div "Question Number Student's Answer 01 * 02 * 03 * 04 * 05 * 06 * 07 * 08 * 09 * 1…" at bounding box center [478, 313] width 703 height 442
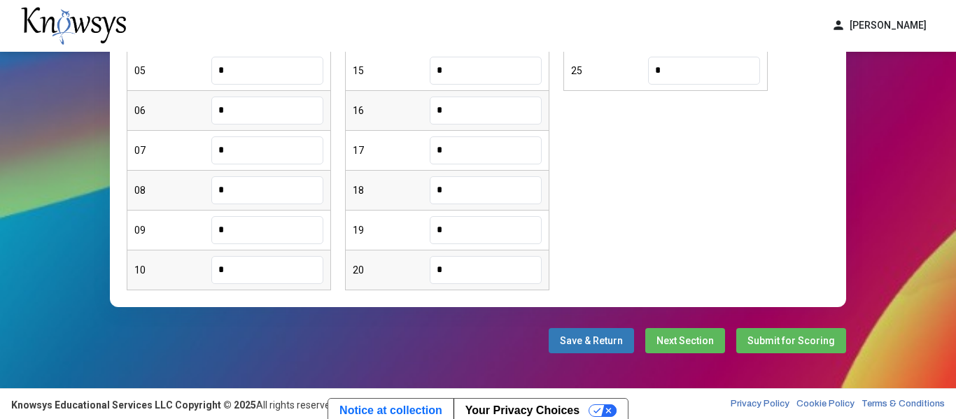
scroll to position [358, 0]
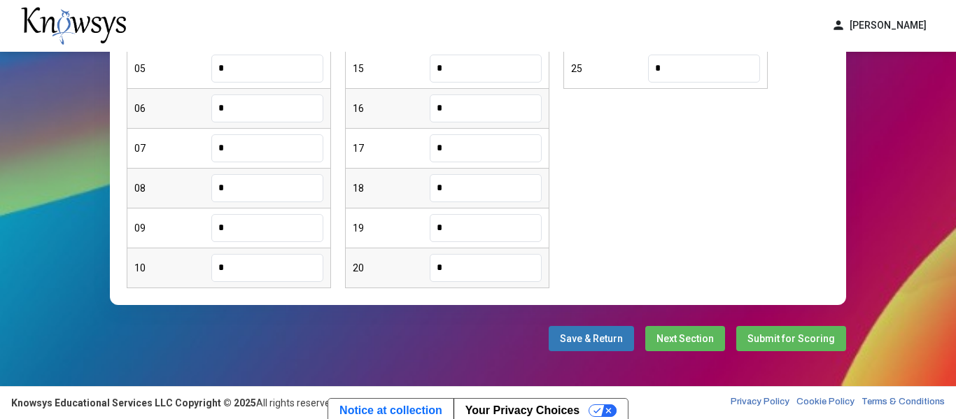
click at [780, 342] on span "Submit for Scoring" at bounding box center [790, 338] width 87 height 11
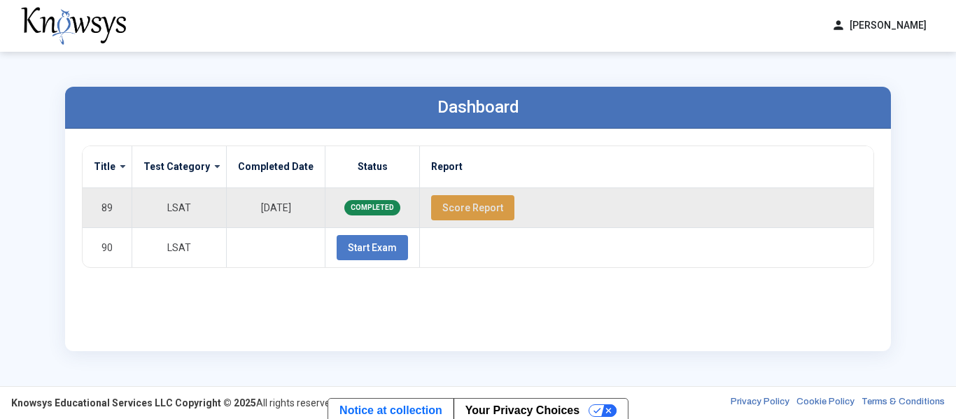
click at [477, 216] on button "Score Report" at bounding box center [472, 207] width 83 height 25
click at [919, 29] on button "person [PERSON_NAME]" at bounding box center [879, 25] width 112 height 23
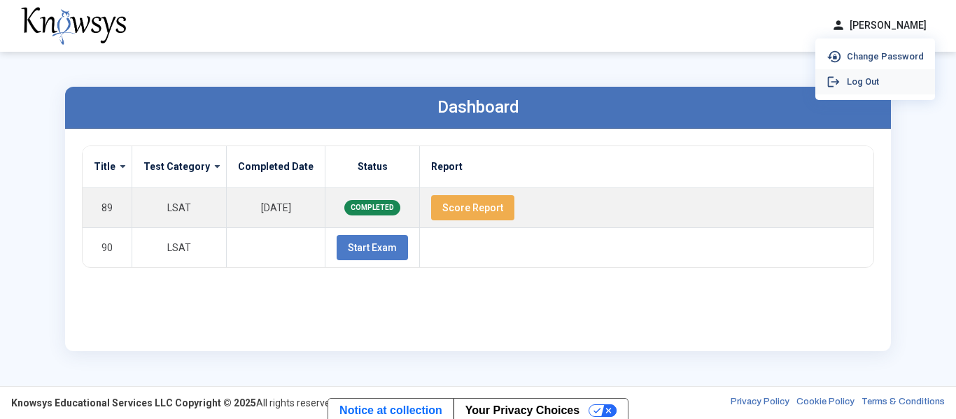
click at [872, 88] on li "logout Log Out" at bounding box center [875, 81] width 120 height 25
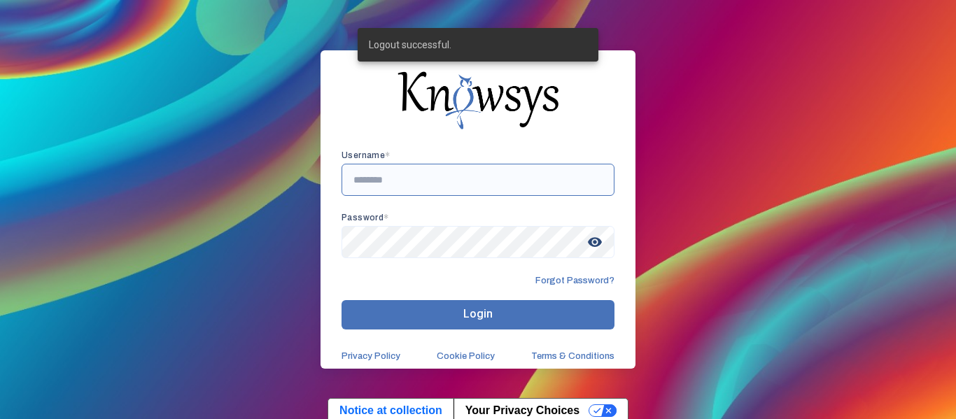
type input "**********"
